Goal: Find contact information: Find contact information

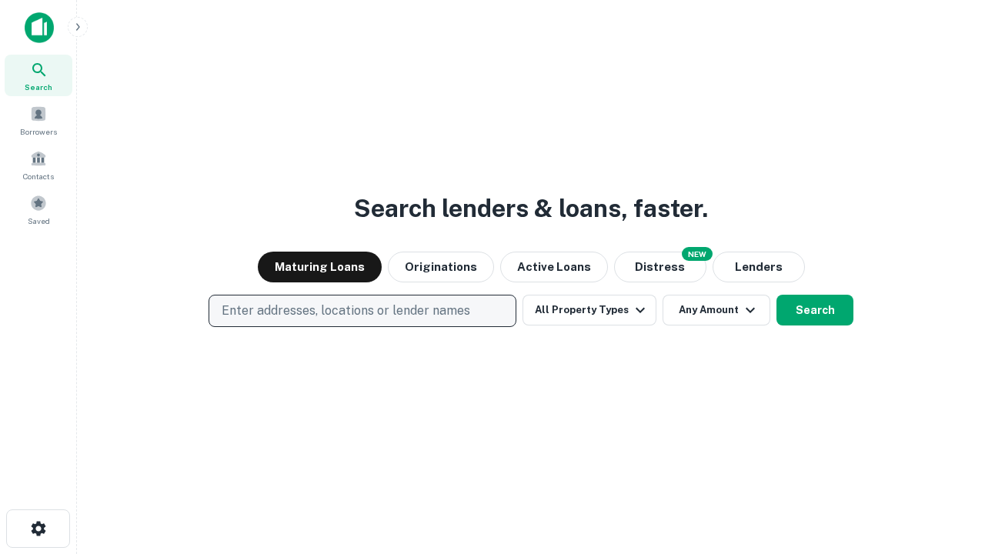
click at [362, 311] on p "Enter addresses, locations or lender names" at bounding box center [346, 311] width 249 height 18
type input "**********"
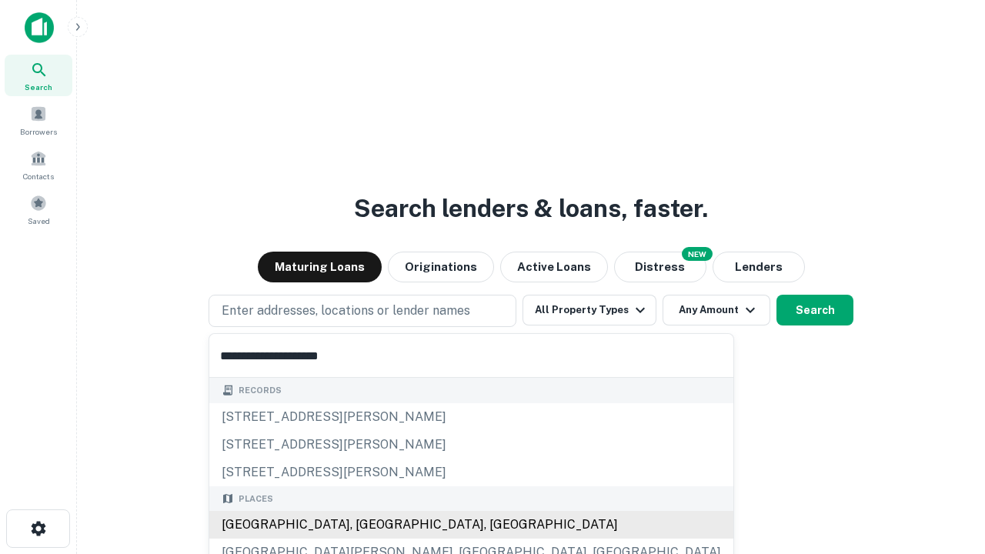
click at [368, 525] on div "Santa Monica, CA, USA" at bounding box center [471, 525] width 524 height 28
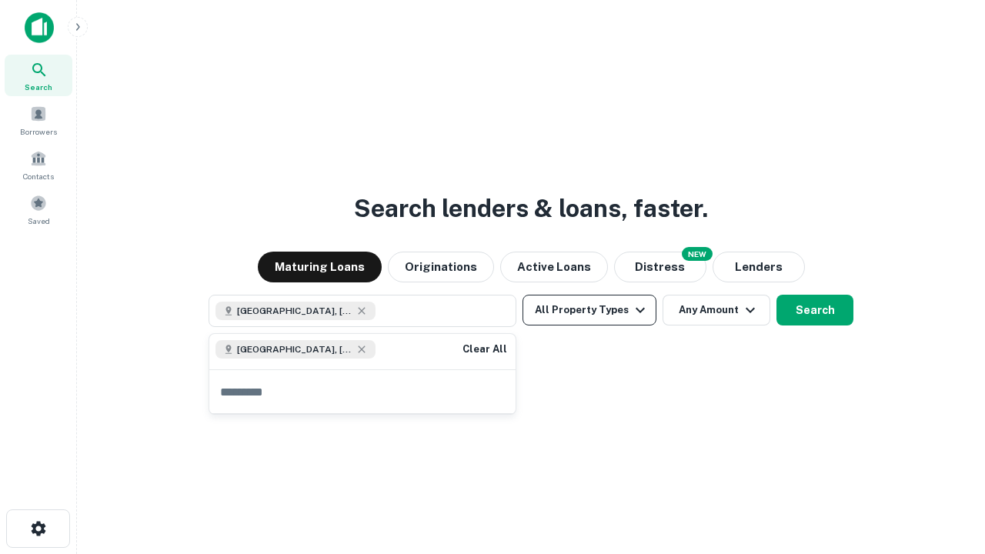
click at [590, 310] on button "All Property Types" at bounding box center [590, 310] width 134 height 31
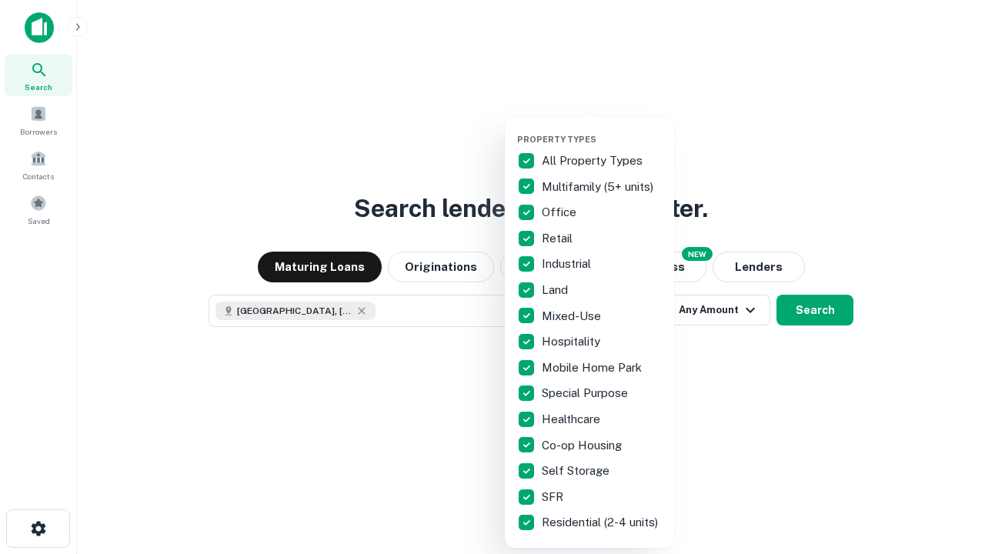
click at [602, 129] on button "button" at bounding box center [601, 129] width 169 height 1
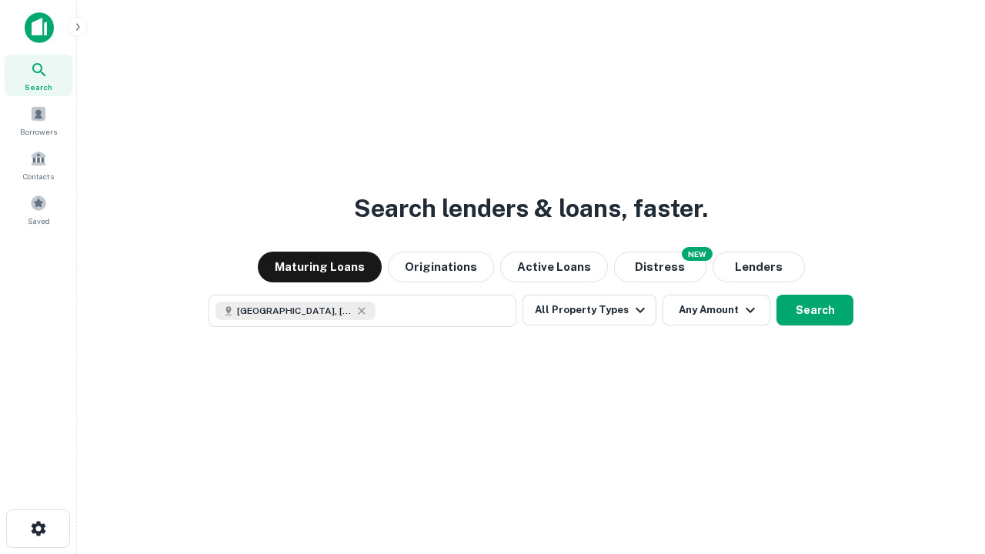
scroll to position [25, 0]
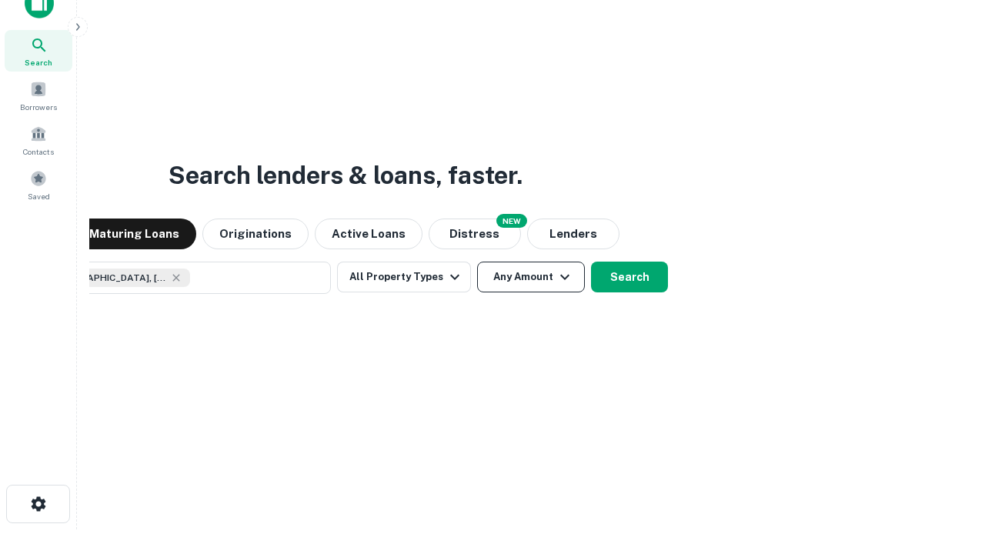
click at [477, 262] on button "Any Amount" at bounding box center [531, 277] width 108 height 31
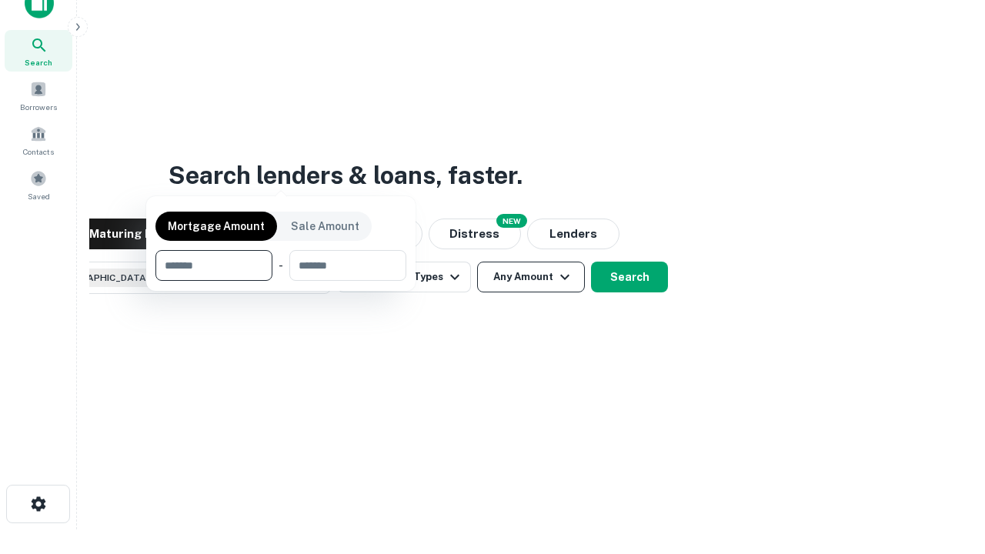
scroll to position [111, 436]
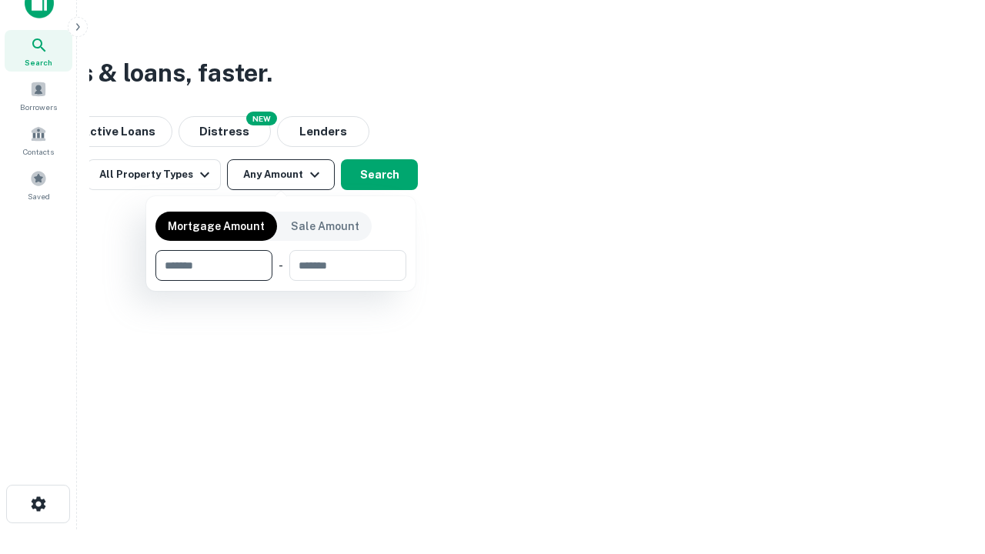
type input "*******"
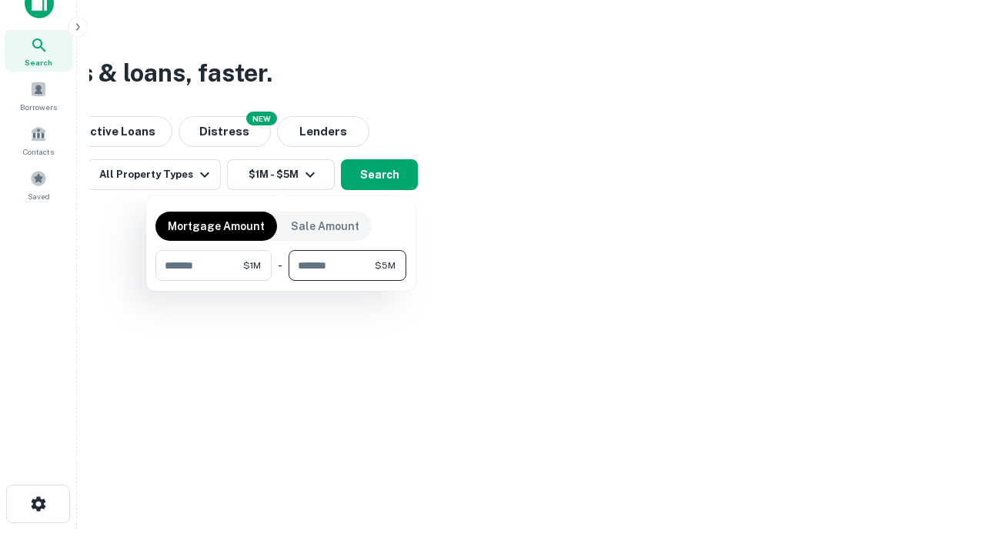
type input "*******"
click at [281, 281] on button "button" at bounding box center [280, 281] width 251 height 1
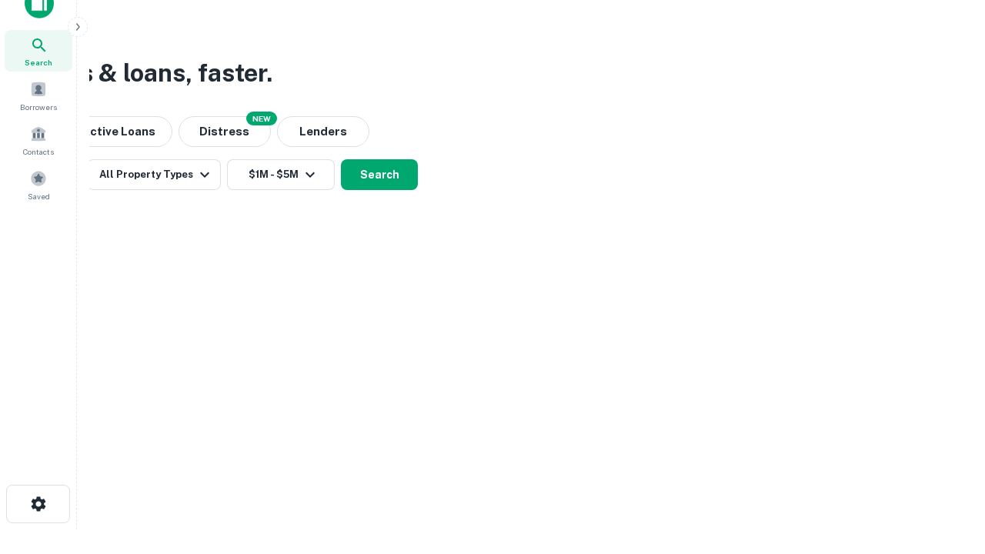
scroll to position [25, 0]
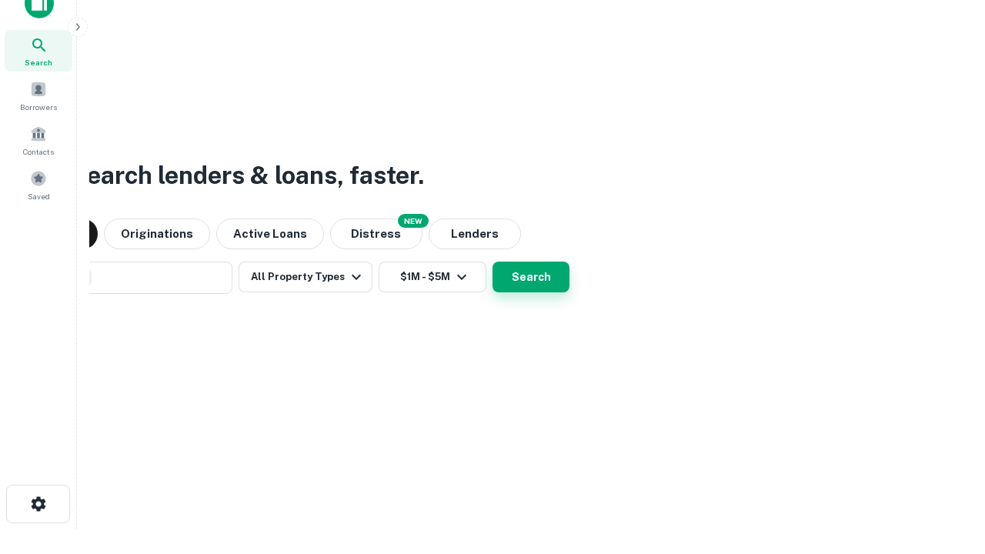
click at [493, 262] on button "Search" at bounding box center [531, 277] width 77 height 31
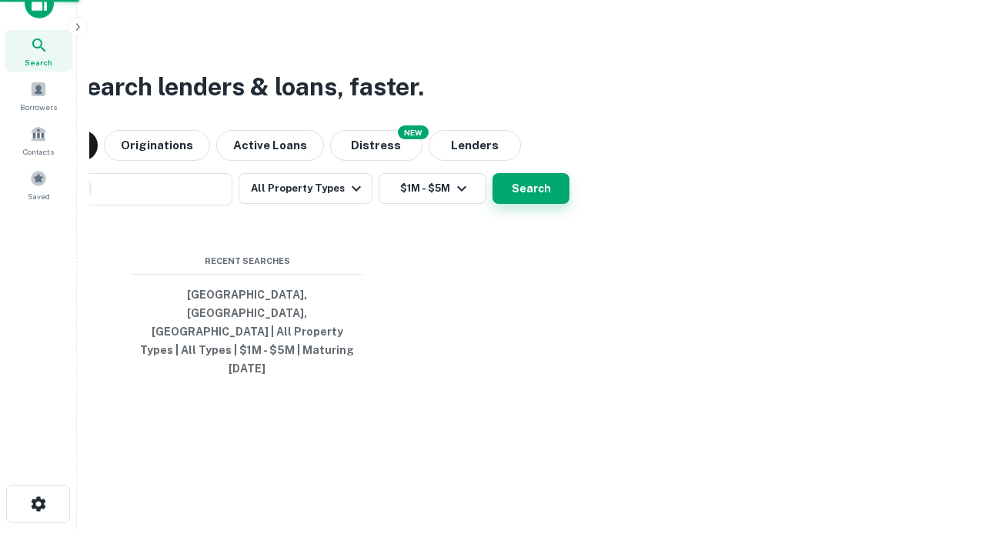
scroll to position [41, 436]
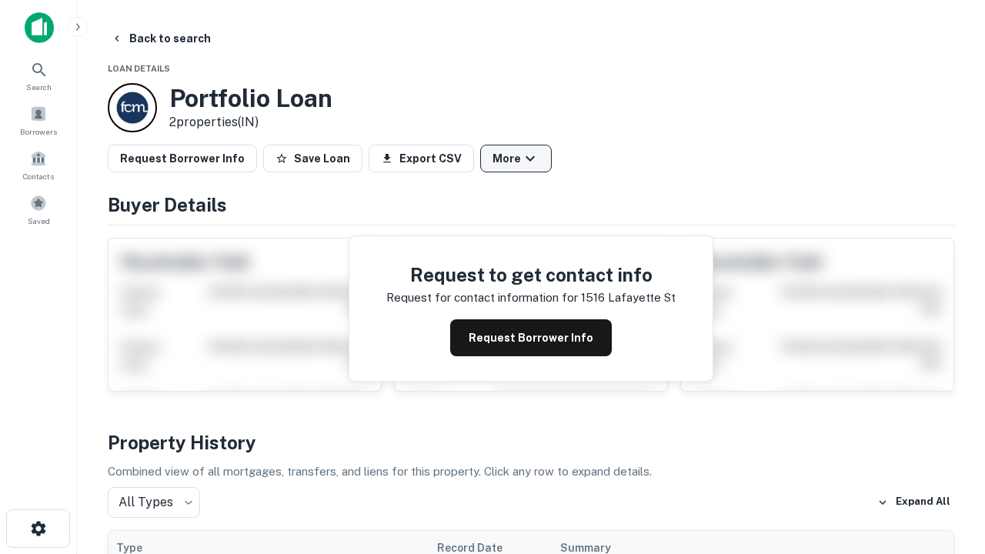
click at [516, 159] on button "More" at bounding box center [516, 159] width 72 height 28
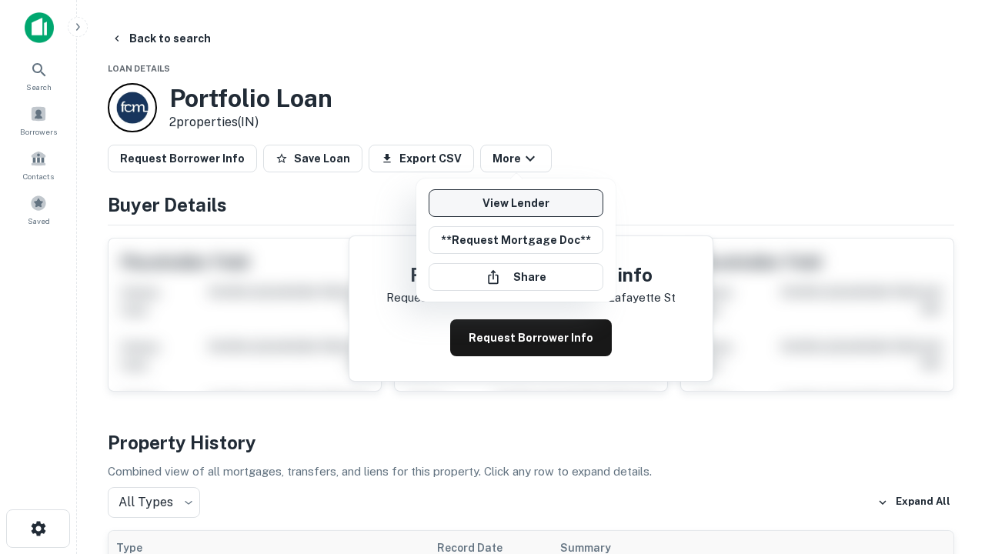
click at [516, 203] on link "View Lender" at bounding box center [516, 203] width 175 height 28
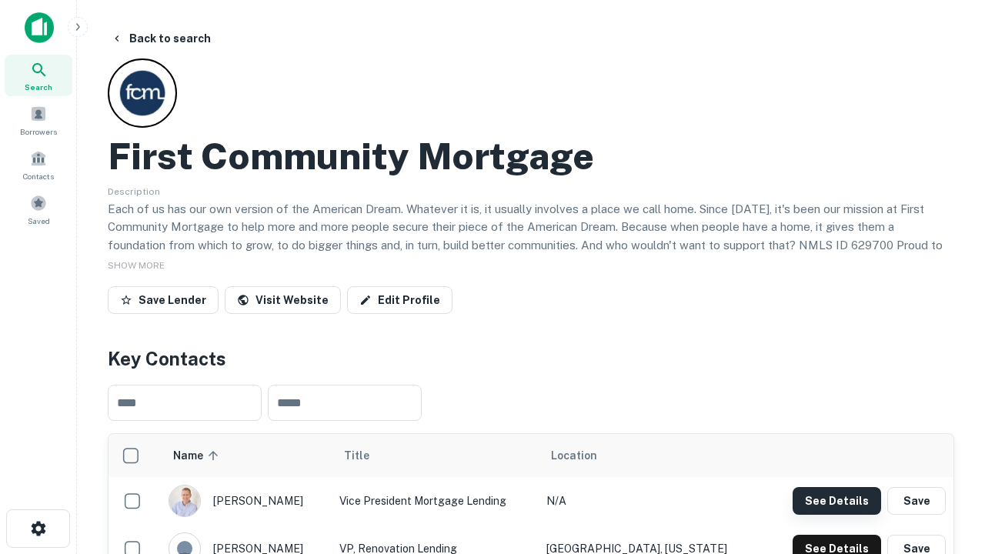
click at [837, 500] on button "See Details" at bounding box center [837, 501] width 89 height 28
click at [38, 529] on icon "button" at bounding box center [38, 528] width 18 height 18
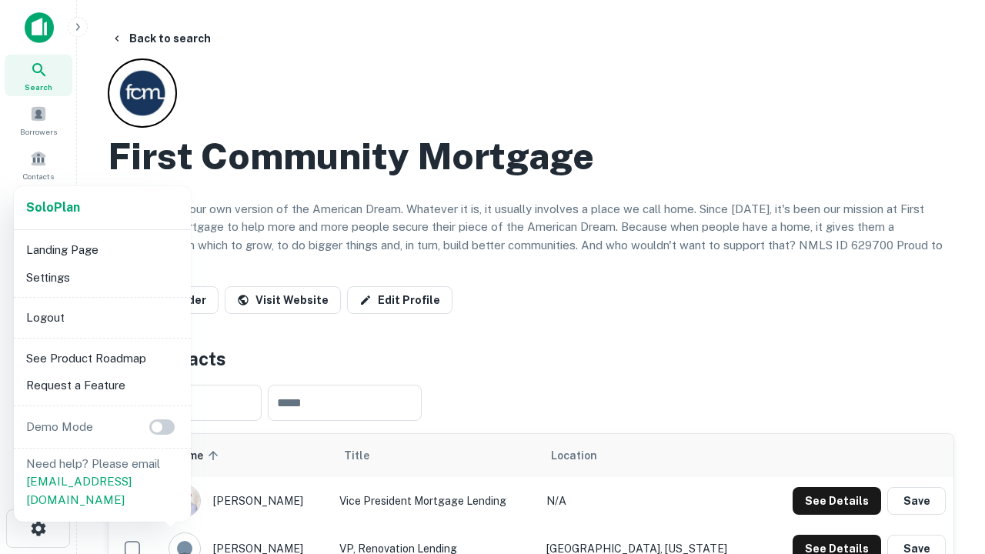
click at [102, 317] on li "Logout" at bounding box center [102, 318] width 165 height 28
